Goal: Task Accomplishment & Management: Use online tool/utility

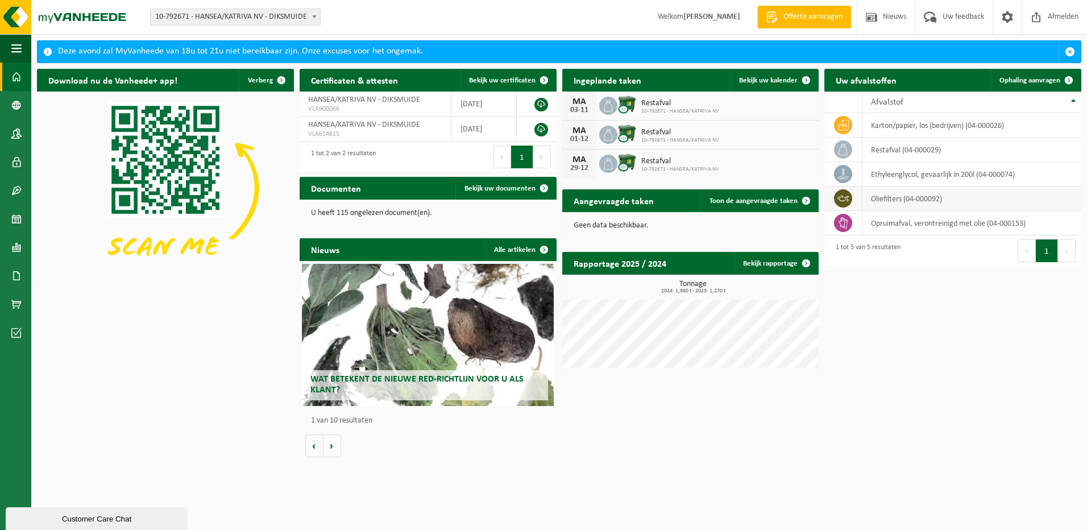
click at [889, 197] on td "oliefilters (04-000092)" at bounding box center [972, 199] width 219 height 24
click at [845, 200] on icon at bounding box center [843, 198] width 11 height 11
click at [13, 49] on span "button" at bounding box center [16, 48] width 10 height 28
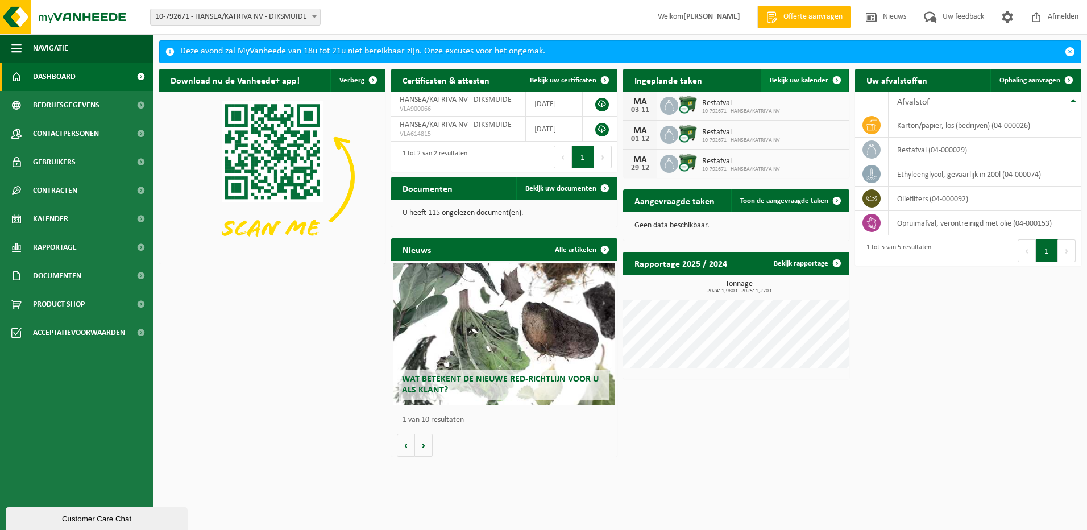
click at [828, 74] on span at bounding box center [837, 80] width 23 height 23
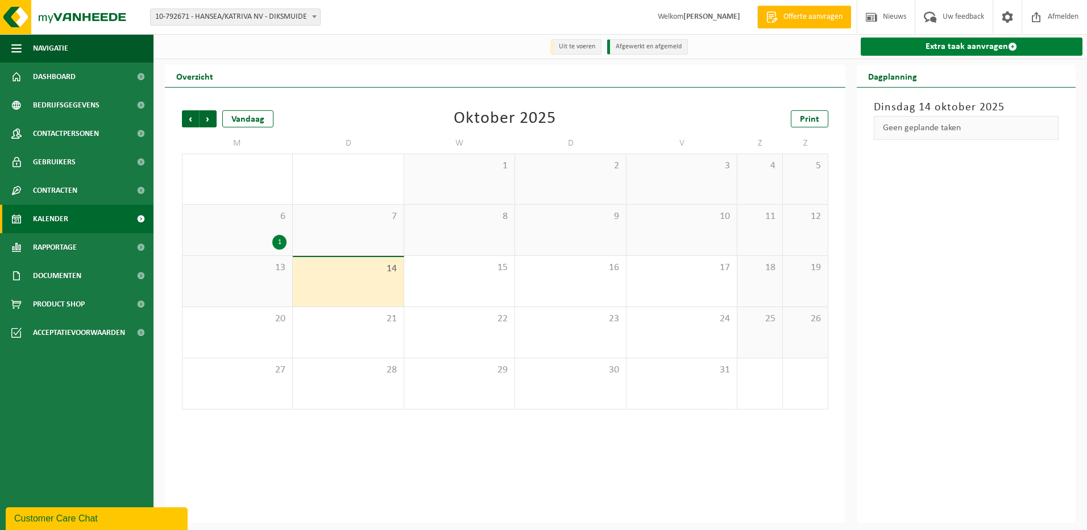
click at [955, 46] on link "Extra taak aanvragen" at bounding box center [972, 47] width 222 height 18
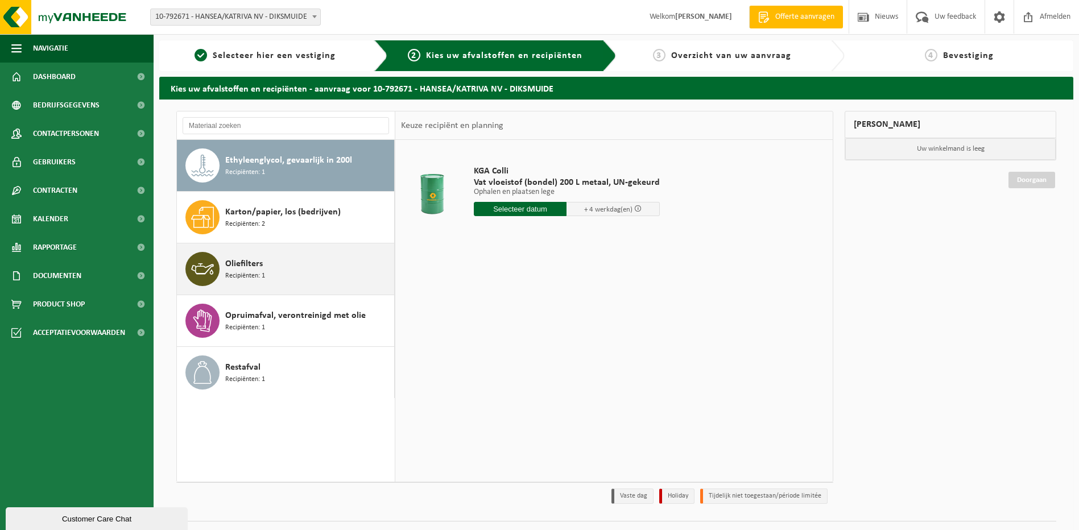
click at [271, 269] on div "Oliefilters Recipiënten: 1" at bounding box center [308, 269] width 166 height 34
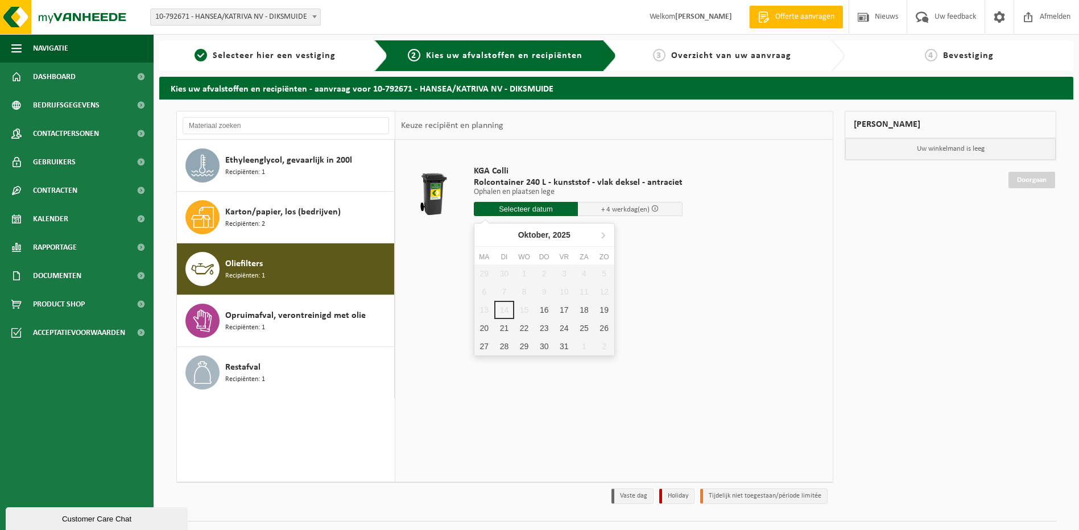
click at [526, 209] on input "text" at bounding box center [526, 209] width 105 height 14
click at [560, 311] on div "17" at bounding box center [564, 310] width 20 height 18
type input "Van 2025-10-17"
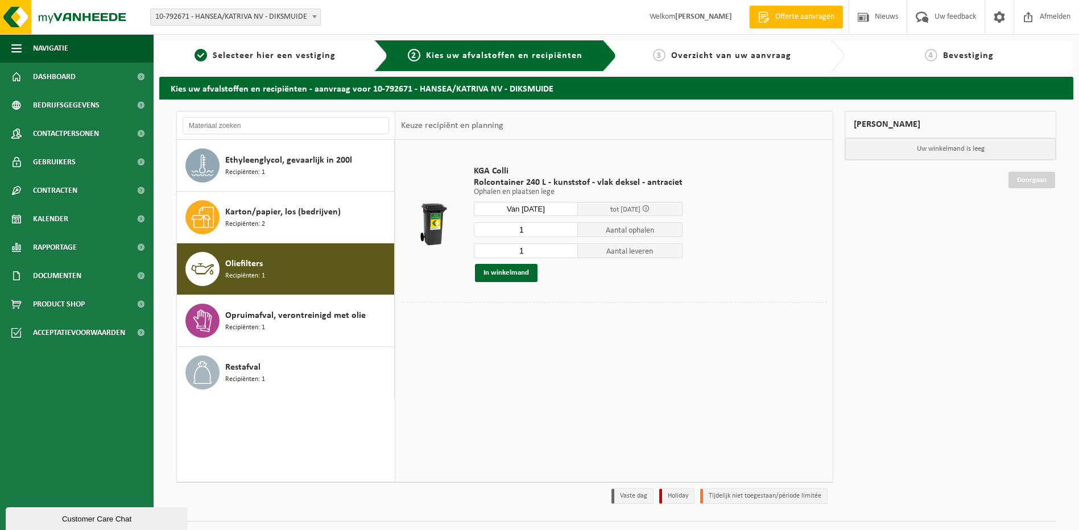
click at [646, 212] on span at bounding box center [645, 208] width 7 height 7
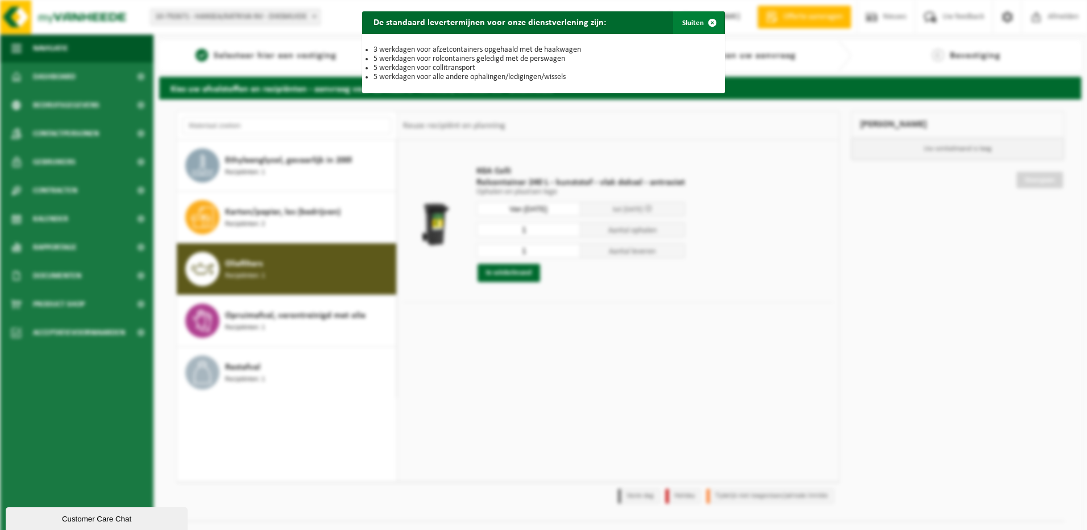
click at [706, 22] on span "button" at bounding box center [712, 22] width 23 height 23
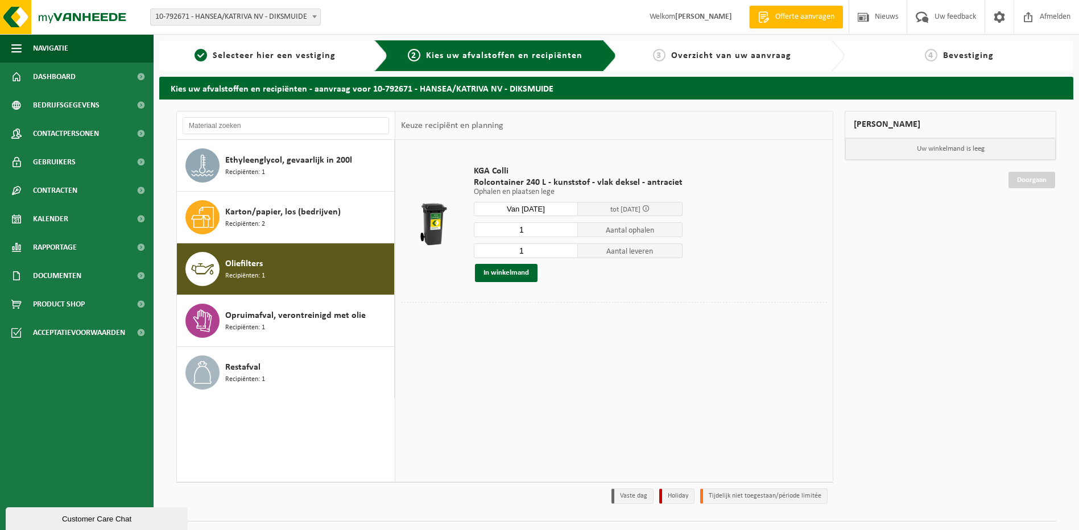
click at [253, 271] on span "Recipiënten: 1" at bounding box center [245, 276] width 40 height 11
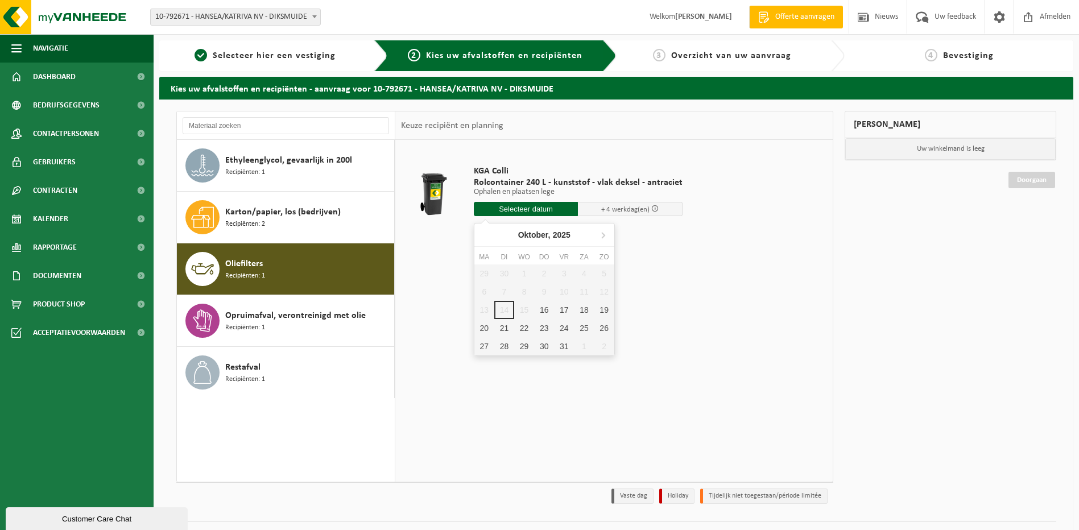
click at [517, 210] on input "text" at bounding box center [526, 209] width 105 height 14
click at [546, 310] on div "16" at bounding box center [544, 310] width 20 height 18
type input "Van 2025-10-16"
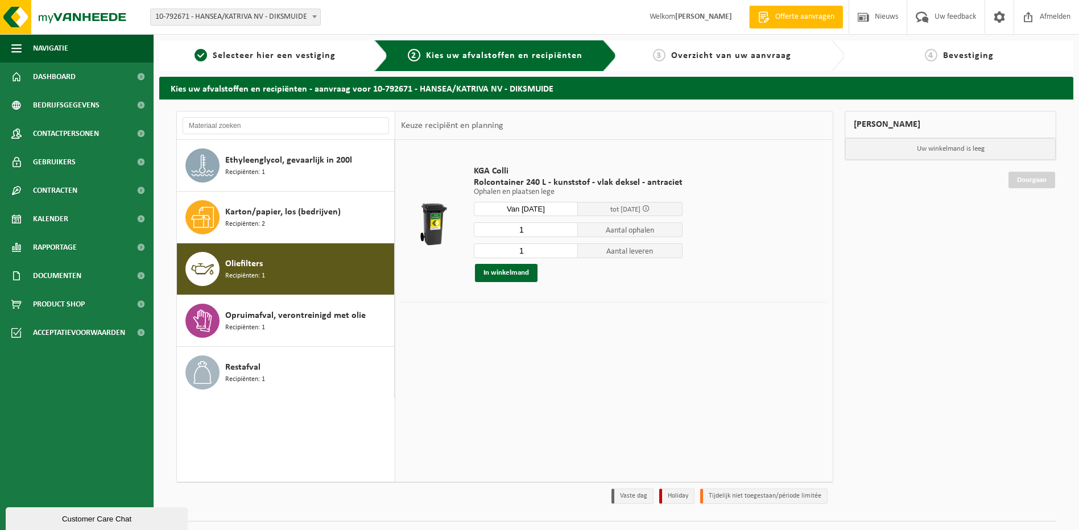
click at [639, 229] on span "Aantal ophalen" at bounding box center [630, 229] width 105 height 15
click at [539, 209] on input "Van 2025-10-16" at bounding box center [526, 209] width 105 height 14
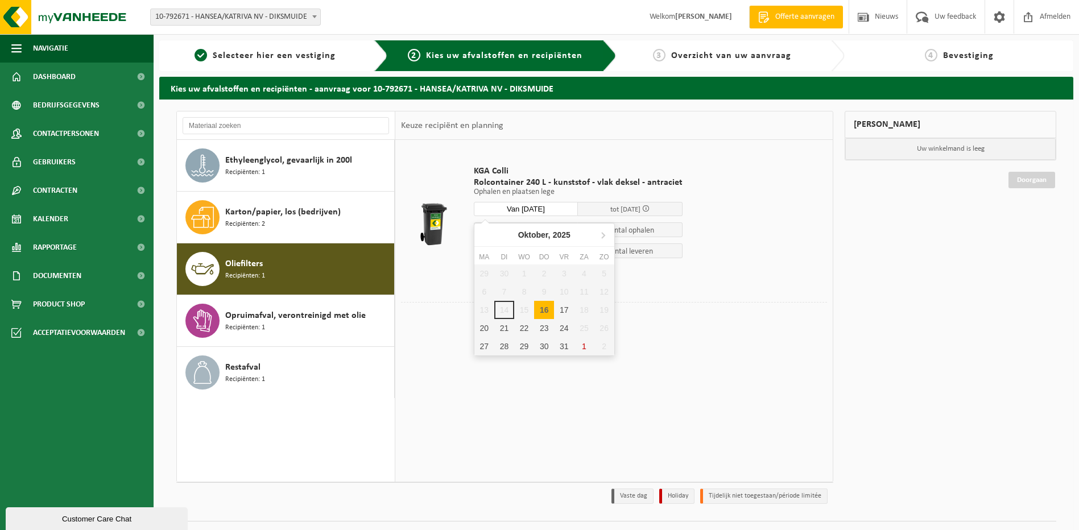
click at [539, 209] on input "Van 2025-10-16" at bounding box center [526, 209] width 105 height 14
click at [690, 283] on td "KGA Colli Rolcontainer 240 L - kunststof - vlak deksel - antraciet Ophalen en p…" at bounding box center [646, 224] width 362 height 156
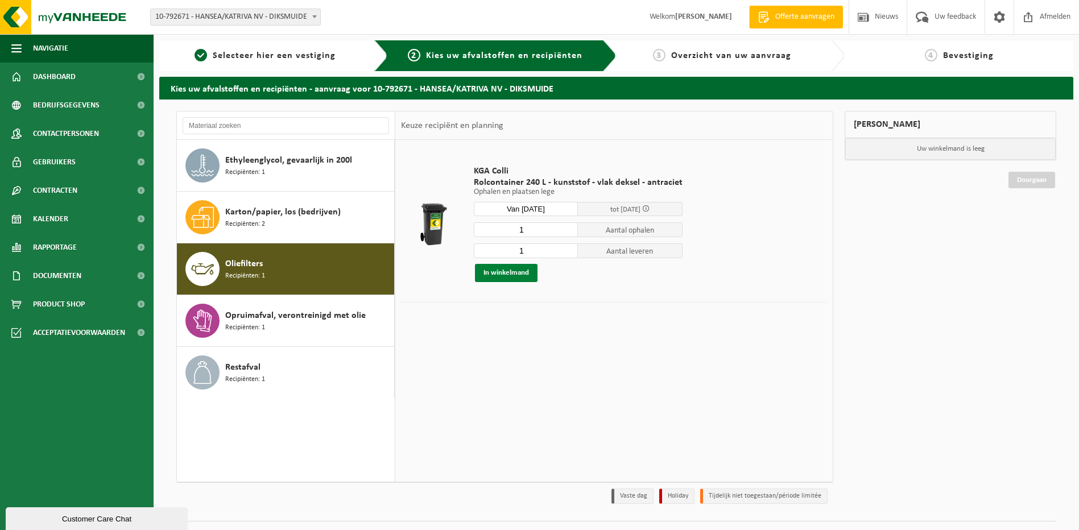
click at [492, 273] on button "In winkelmand" at bounding box center [506, 273] width 63 height 18
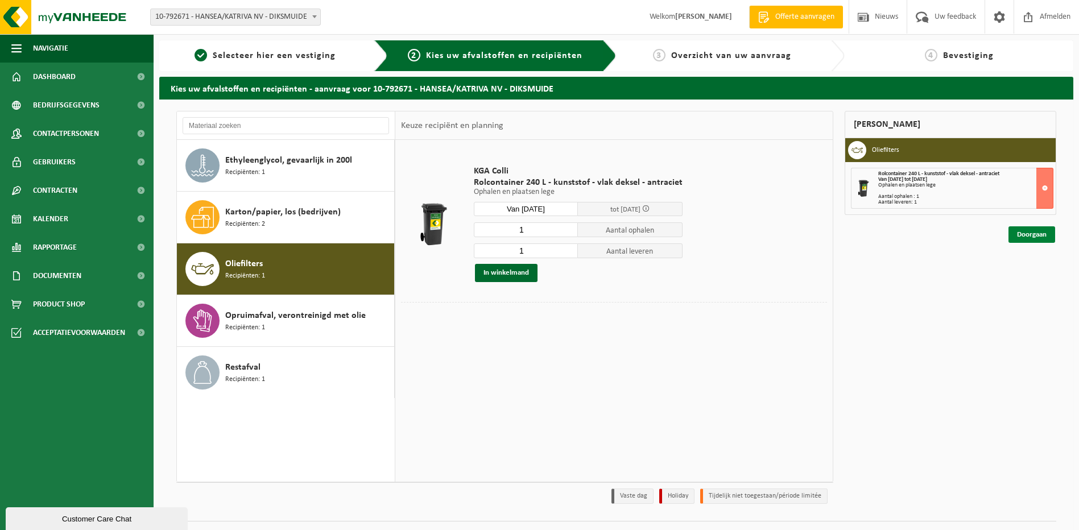
click at [1041, 236] on link "Doorgaan" at bounding box center [1031, 234] width 47 height 16
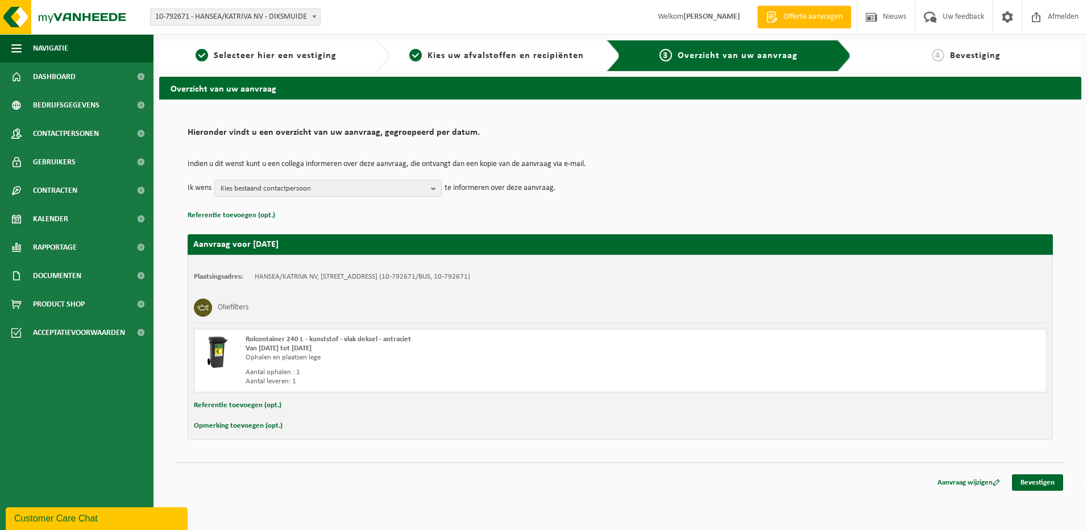
click at [345, 192] on span "Kies bestaand contactpersoon" at bounding box center [324, 188] width 206 height 17
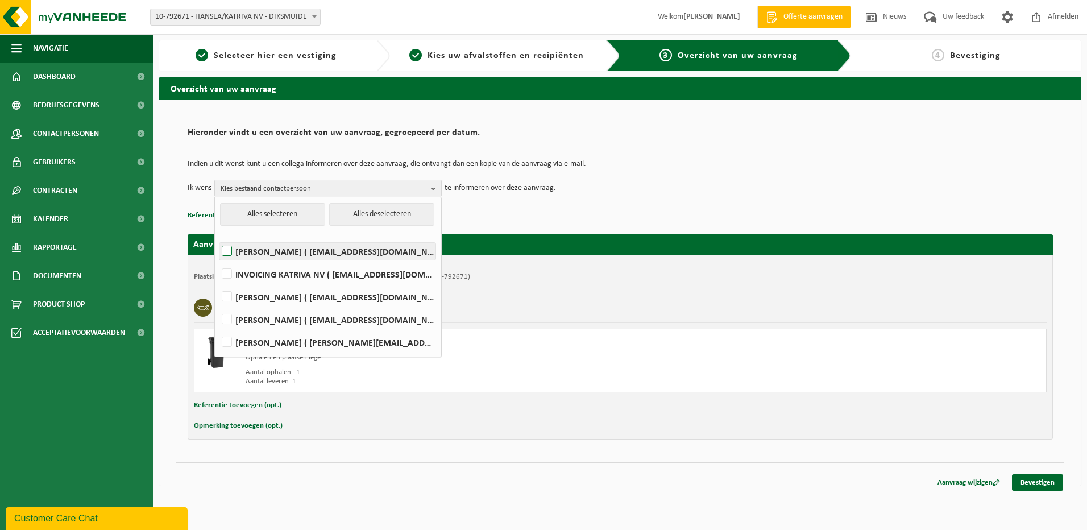
click at [226, 249] on label "Kristof Deleye ( kristof.deleye@hansea.be )" at bounding box center [328, 251] width 216 height 17
click at [218, 237] on input "Kristof Deleye ( kristof.deleye@hansea.be )" at bounding box center [217, 237] width 1 height 1
checkbox input "true"
click at [700, 214] on p "Referentie toevoegen (opt.)" at bounding box center [621, 215] width 866 height 15
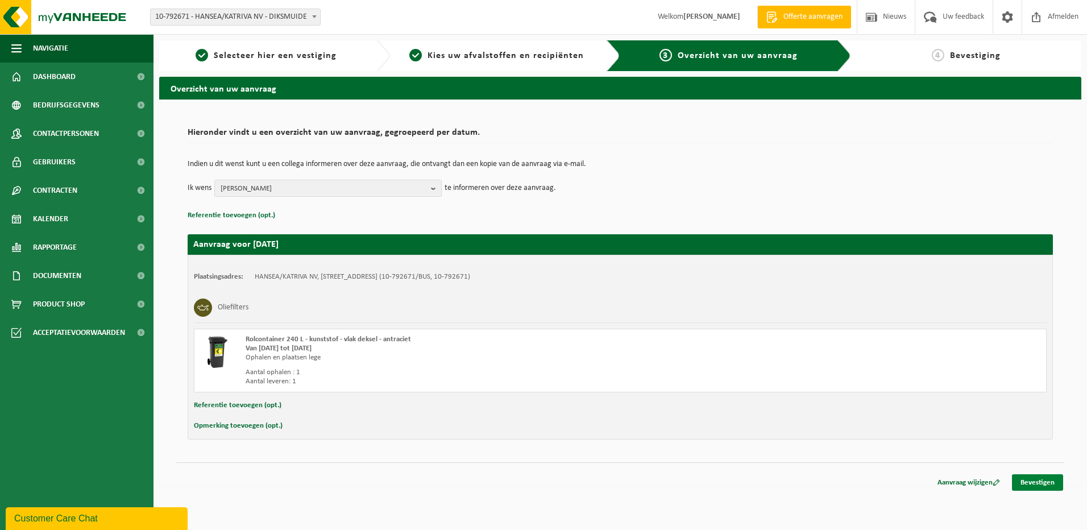
click at [1031, 482] on link "Bevestigen" at bounding box center [1037, 482] width 51 height 16
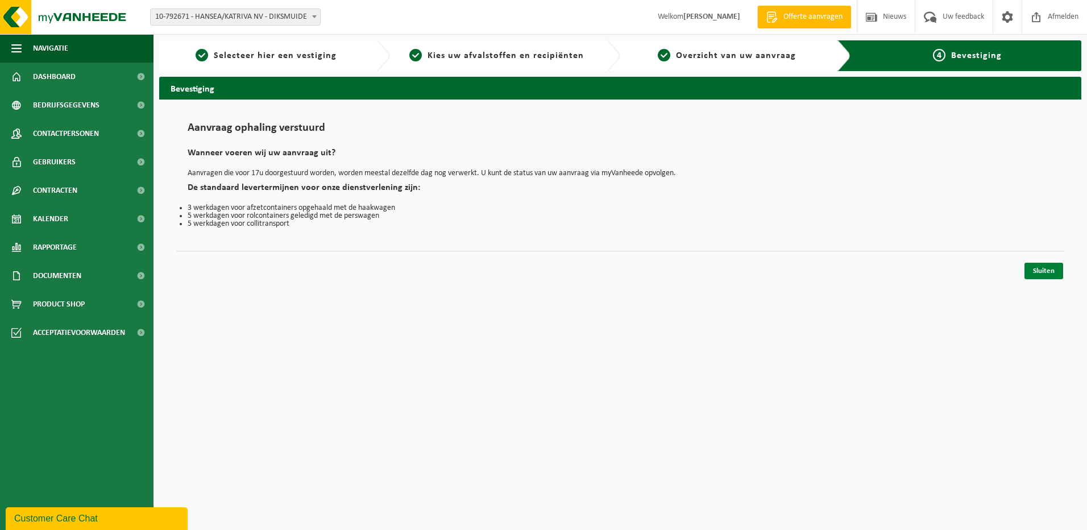
click at [1040, 272] on link "Sluiten" at bounding box center [1044, 271] width 39 height 16
